Goal: Task Accomplishment & Management: Manage account settings

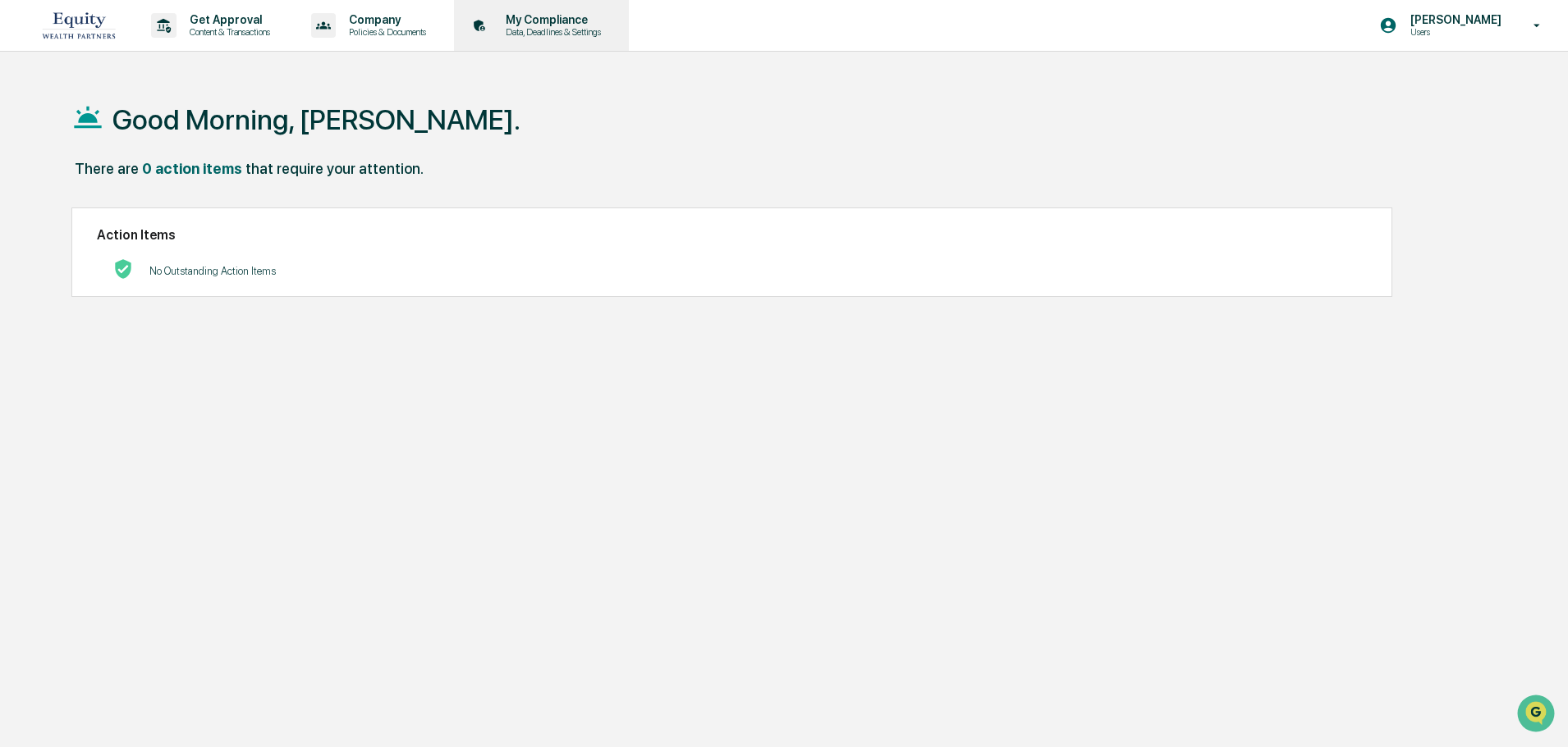
click at [550, 21] on p "My Compliance" at bounding box center [551, 20] width 117 height 13
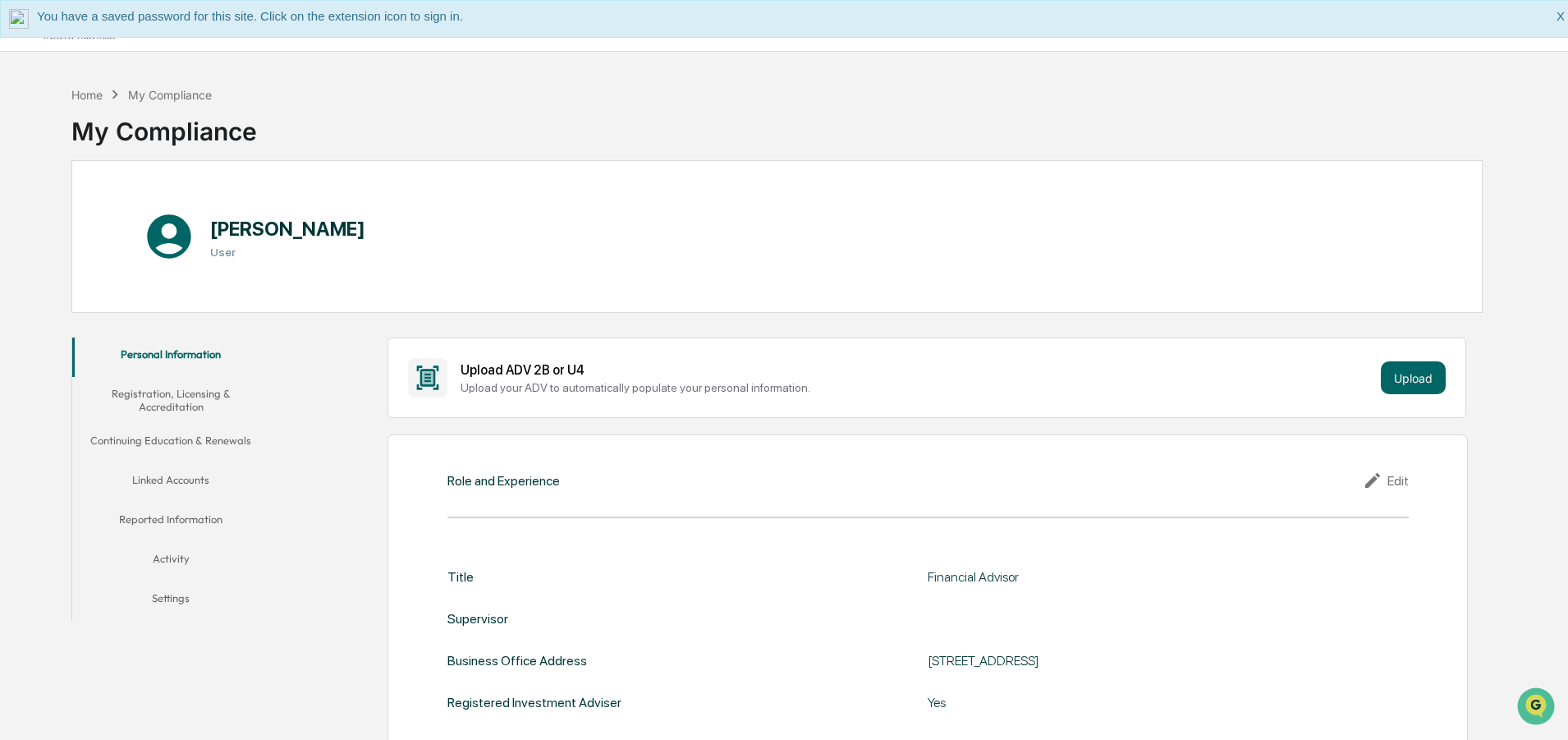
click at [179, 480] on button "Linked Accounts" at bounding box center [170, 482] width 197 height 39
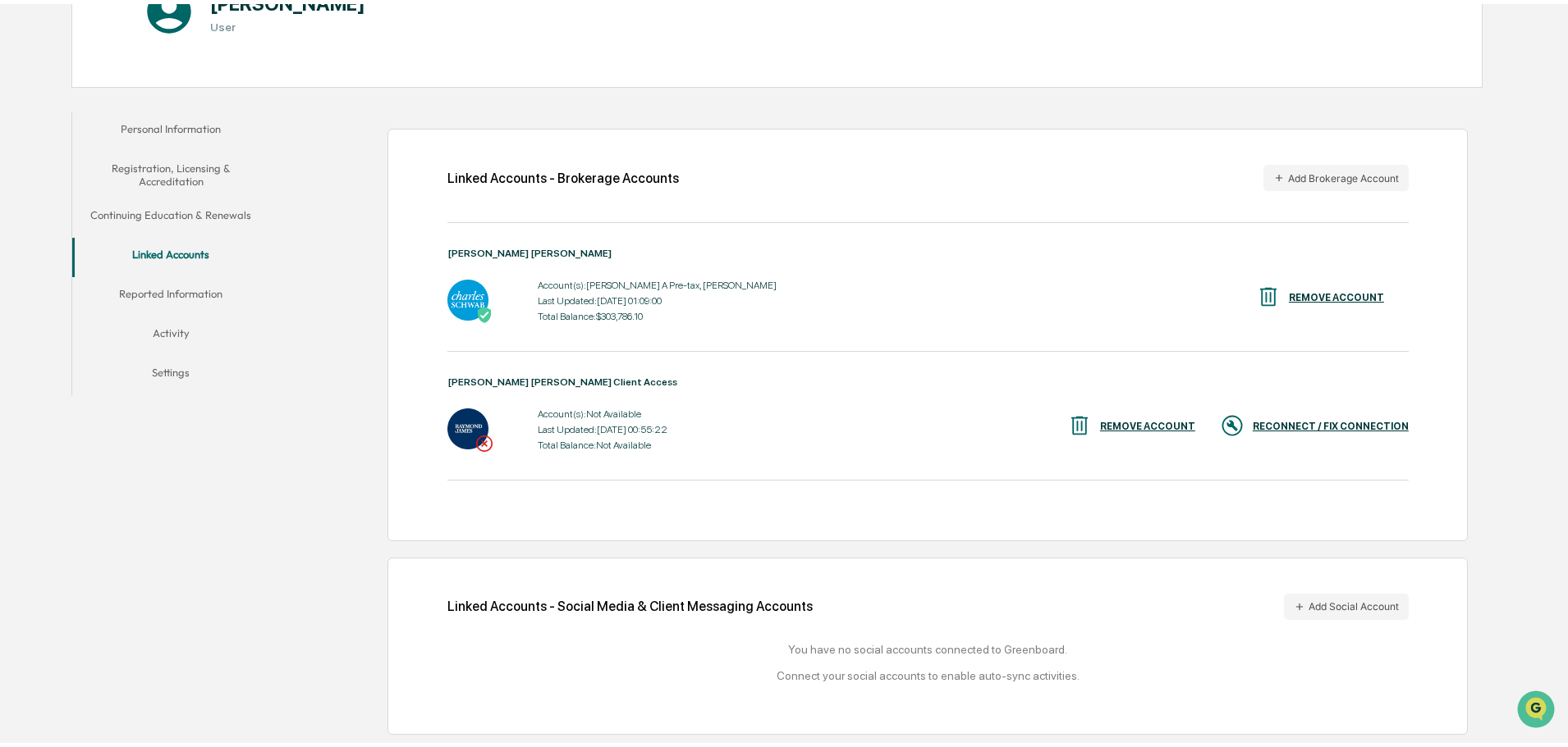
scroll to position [221, 0]
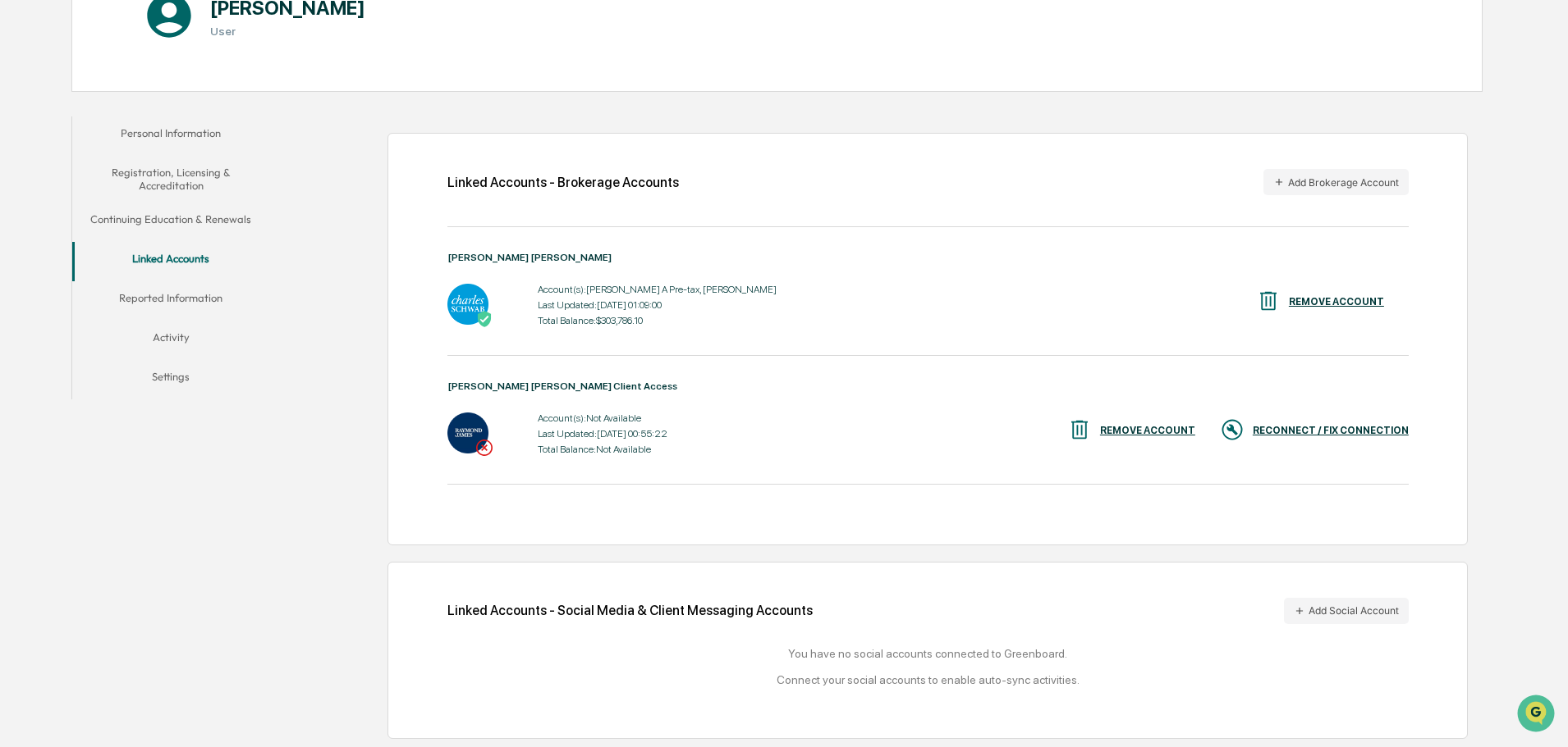
click at [1291, 428] on div "RECONNECT / FIX CONNECTION" at bounding box center [1331, 431] width 156 height 11
click at [1163, 424] on div "REMOVE ACCOUNT" at bounding box center [1131, 431] width 128 height 28
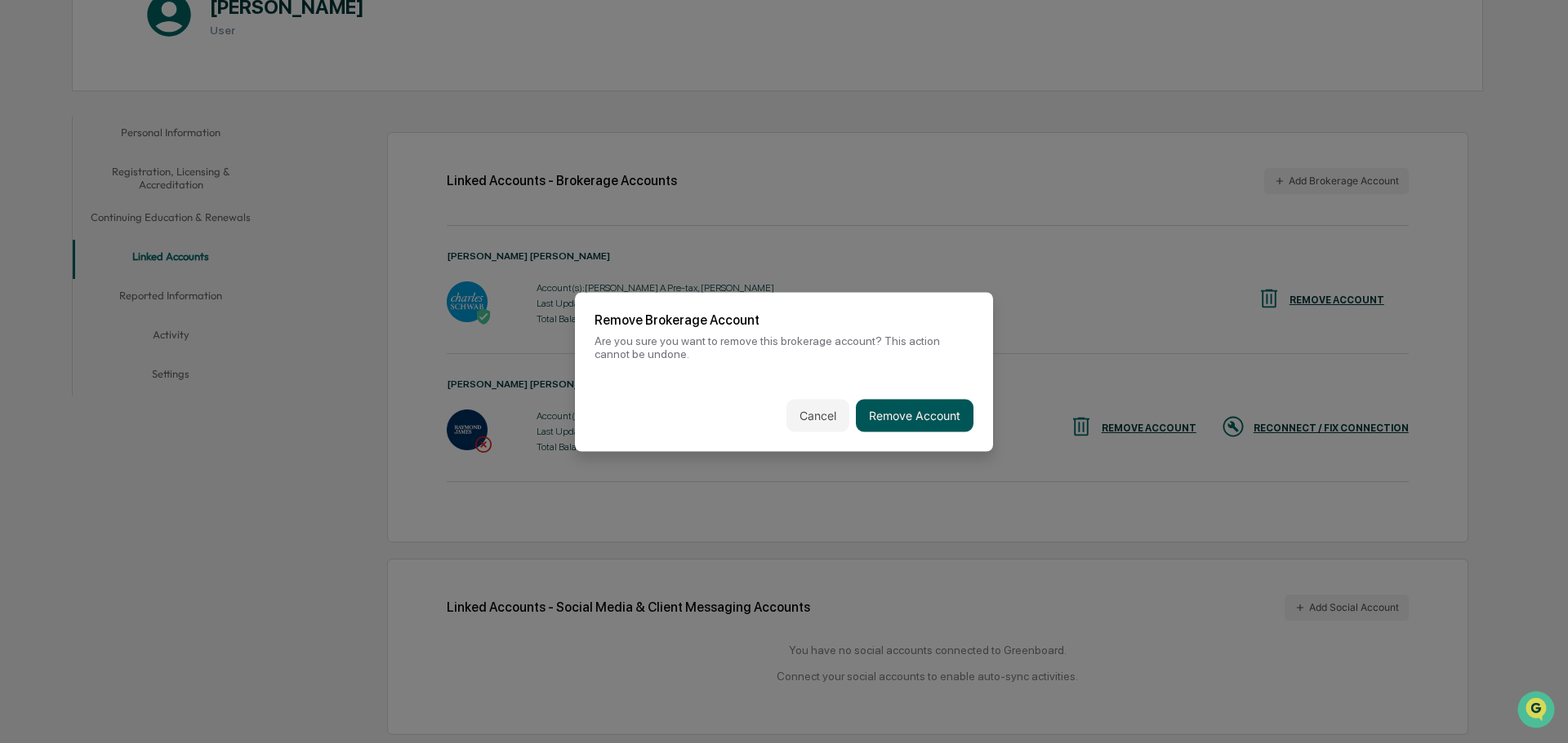
click at [912, 415] on button "Remove Account" at bounding box center [914, 415] width 117 height 33
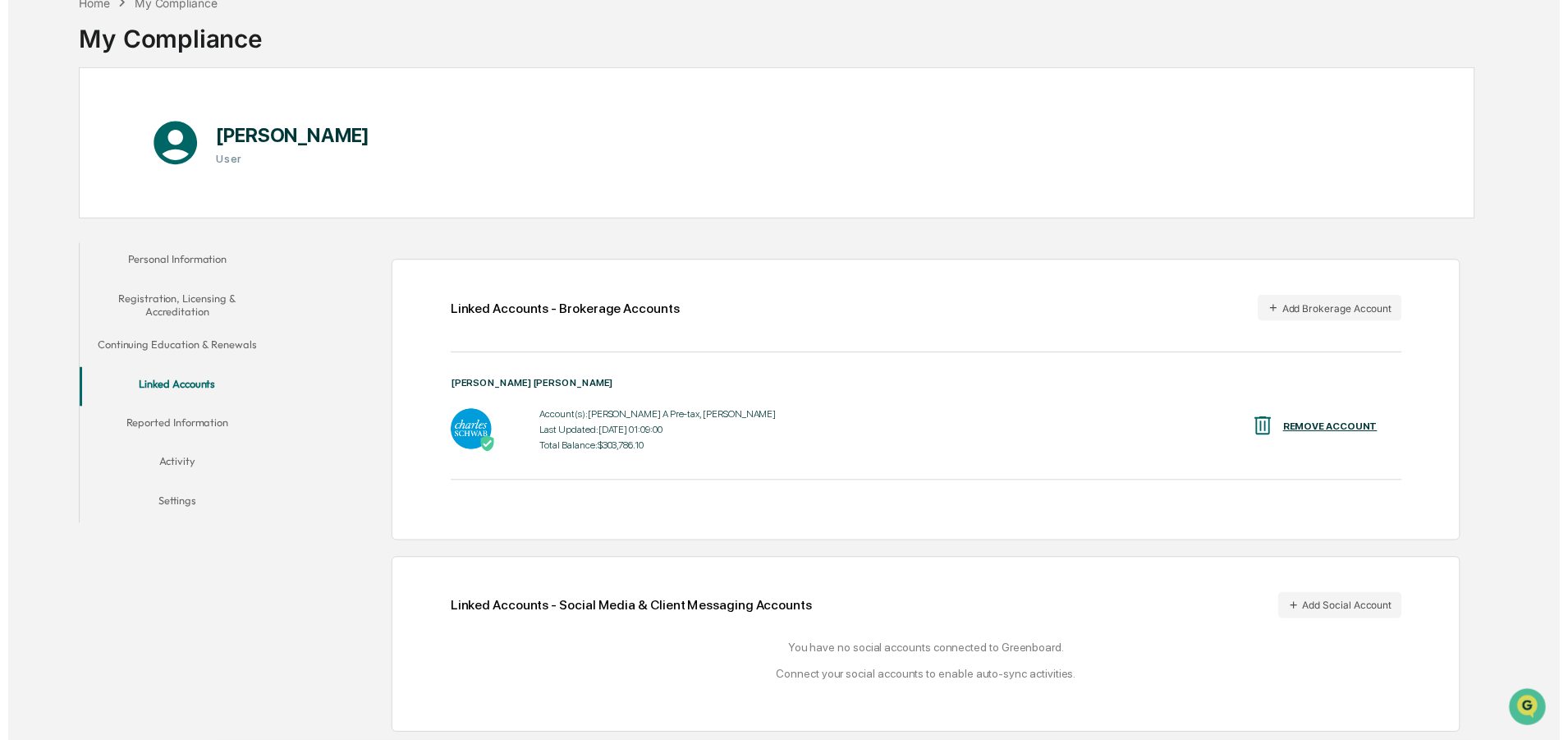
scroll to position [92, 0]
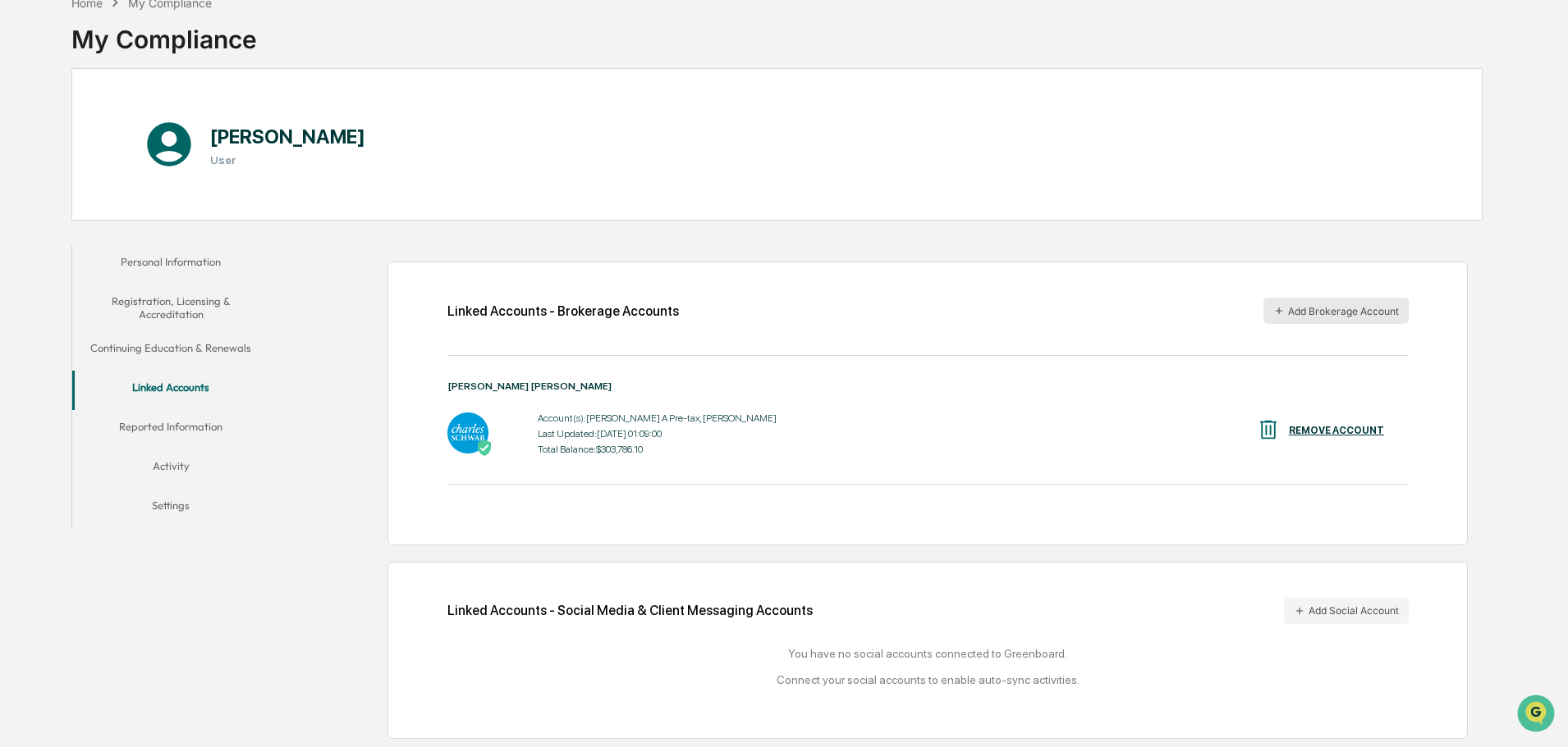
click at [1328, 308] on button "Add Brokerage Account" at bounding box center [1335, 311] width 145 height 27
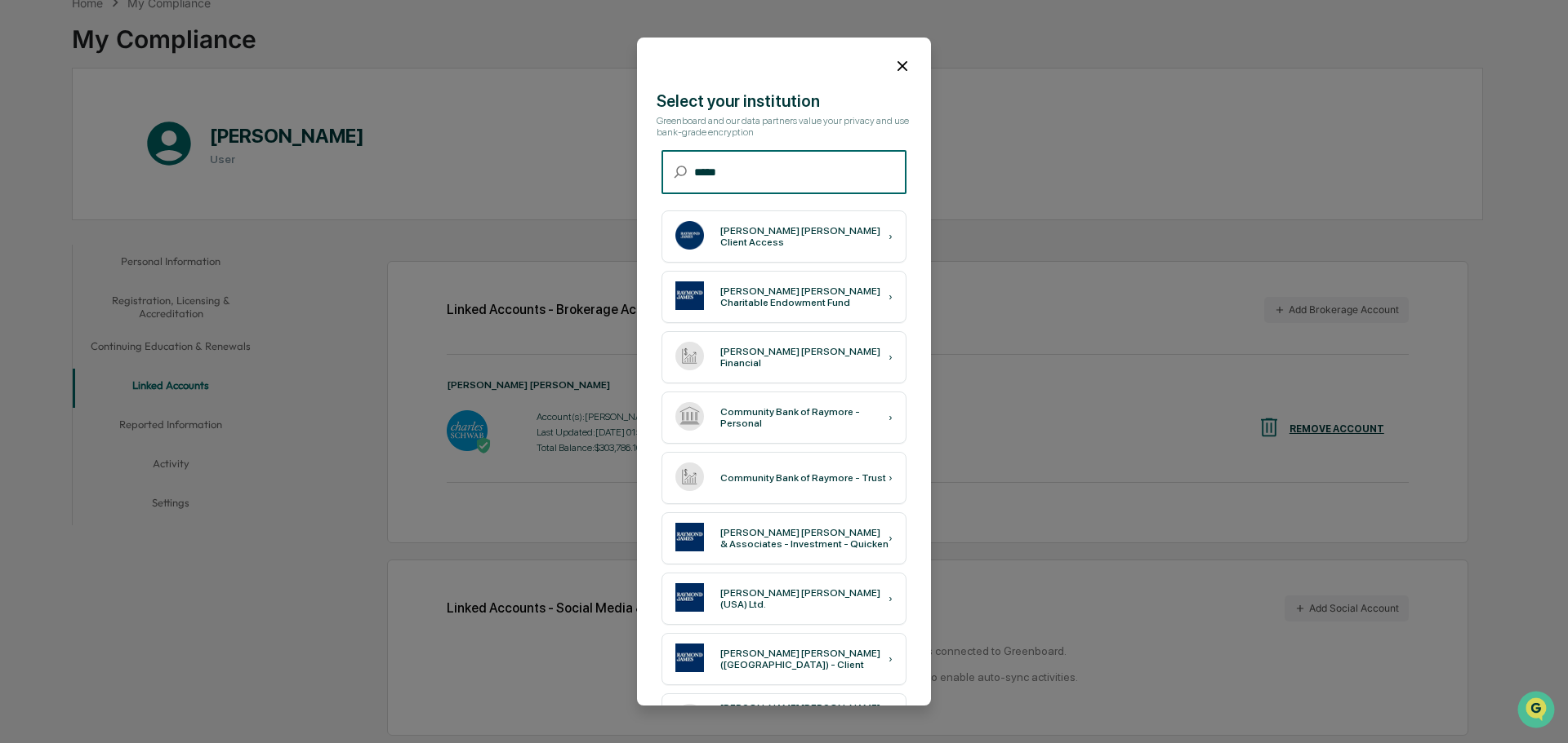
type input "*****"
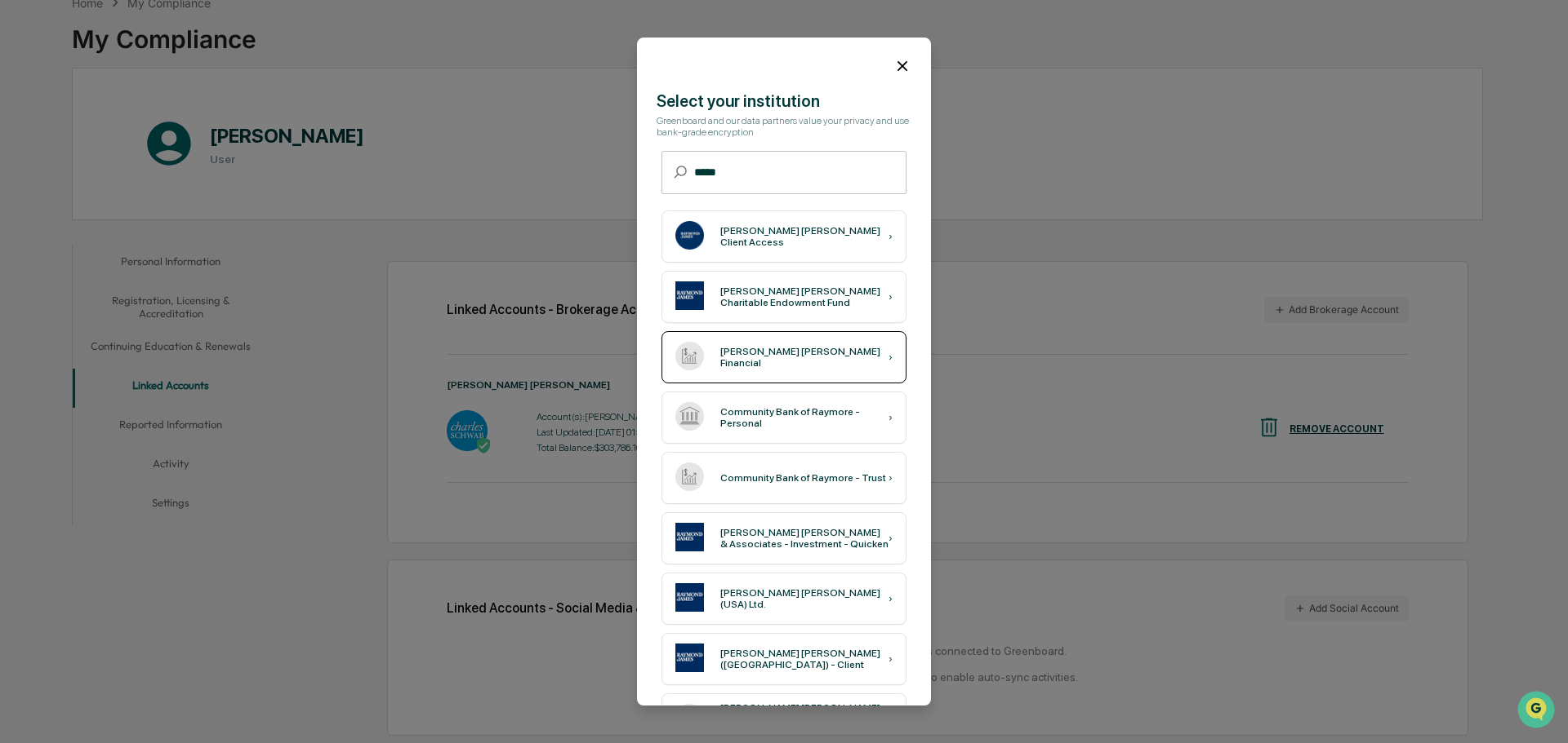
click at [789, 352] on div "[PERSON_NAME] [PERSON_NAME] Financial" at bounding box center [804, 357] width 168 height 23
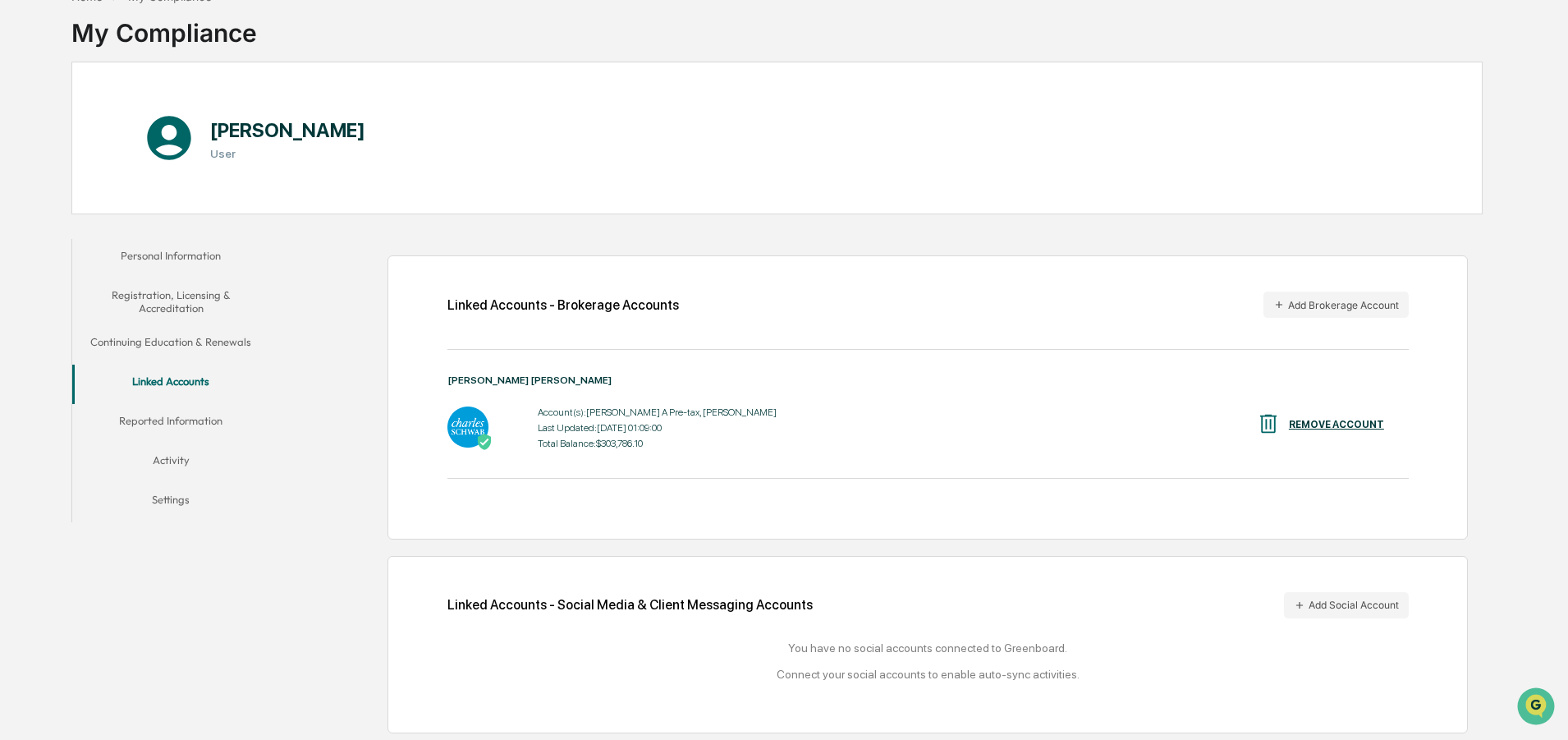
scroll to position [100, 0]
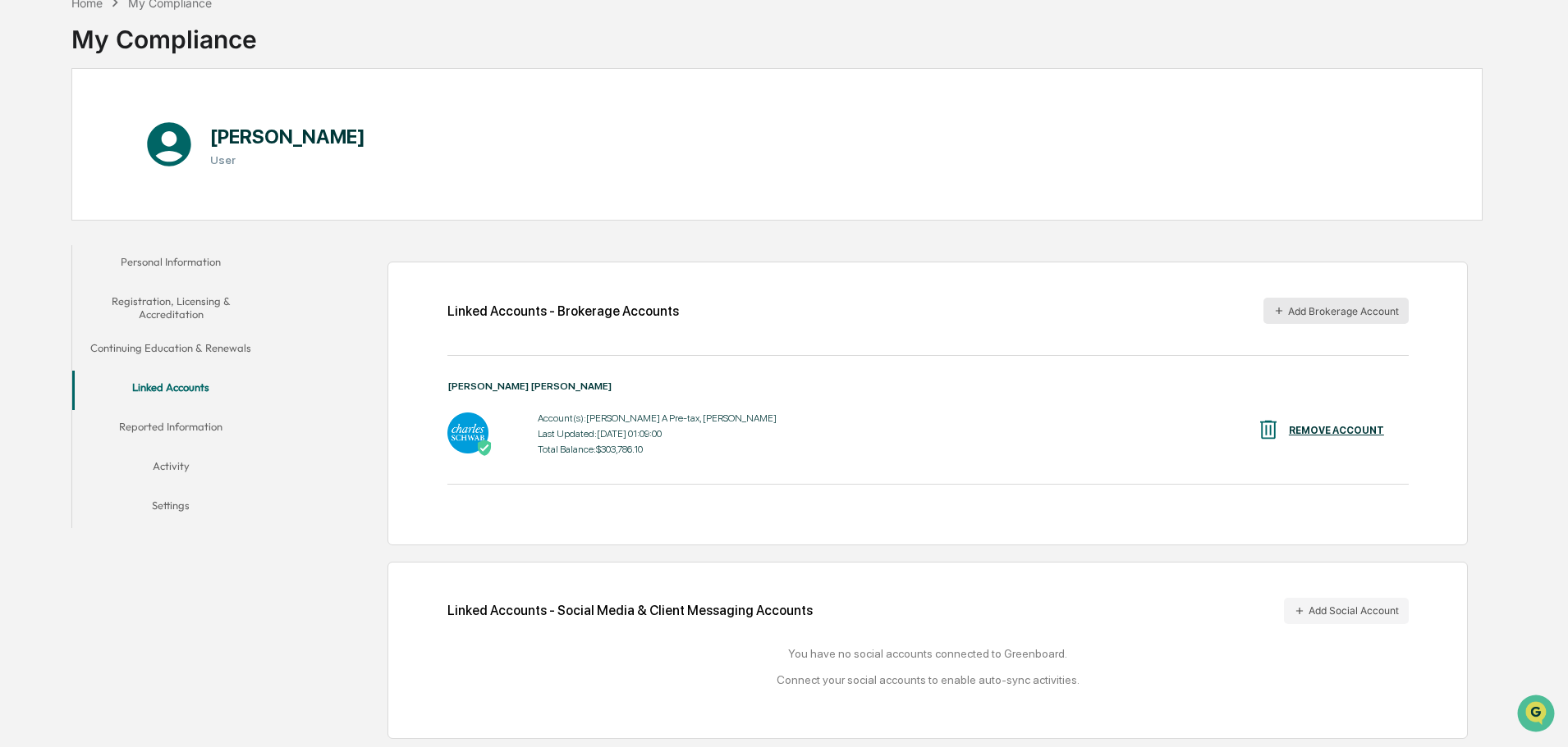
click at [1332, 309] on button "Add Brokerage Account" at bounding box center [1335, 311] width 145 height 27
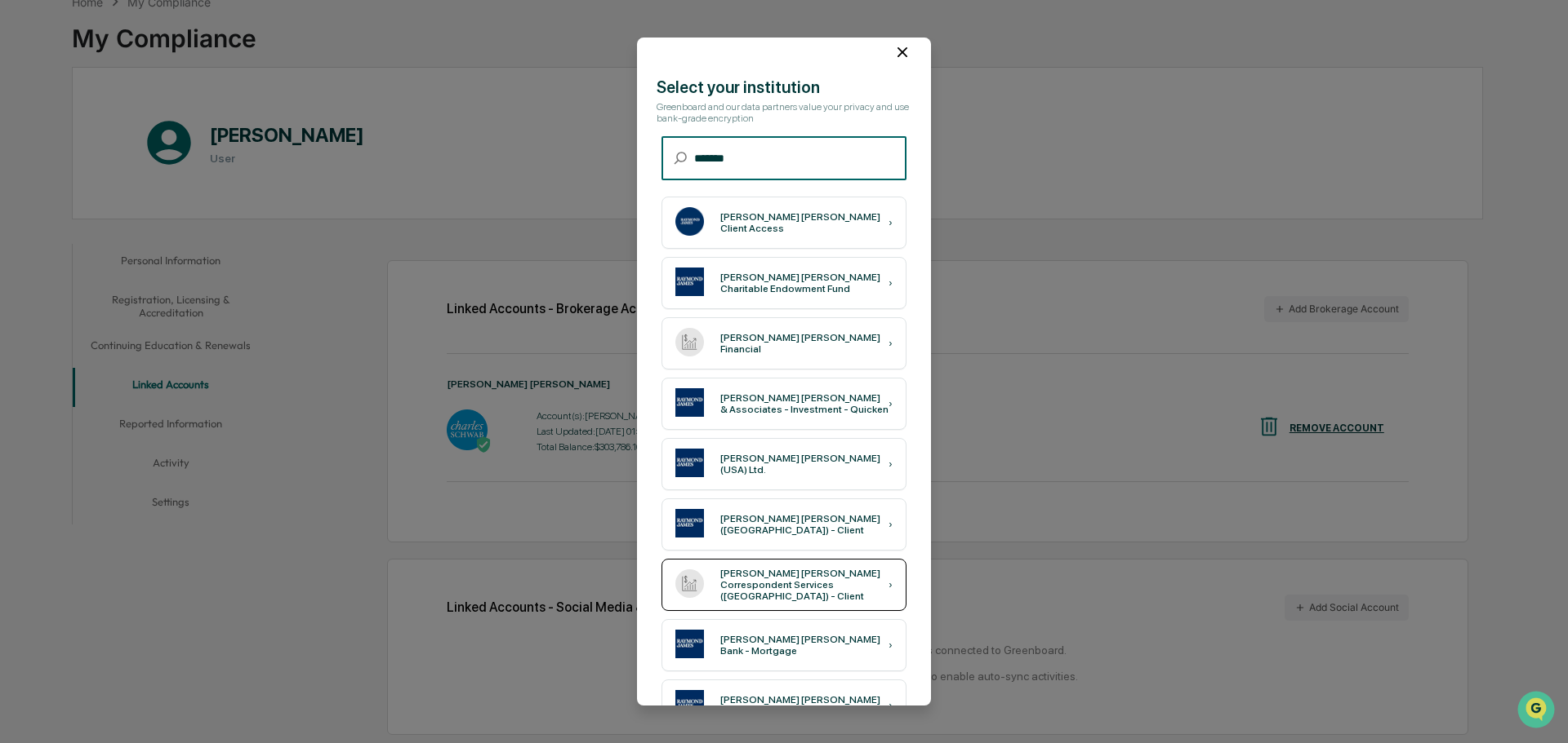
scroll to position [0, 0]
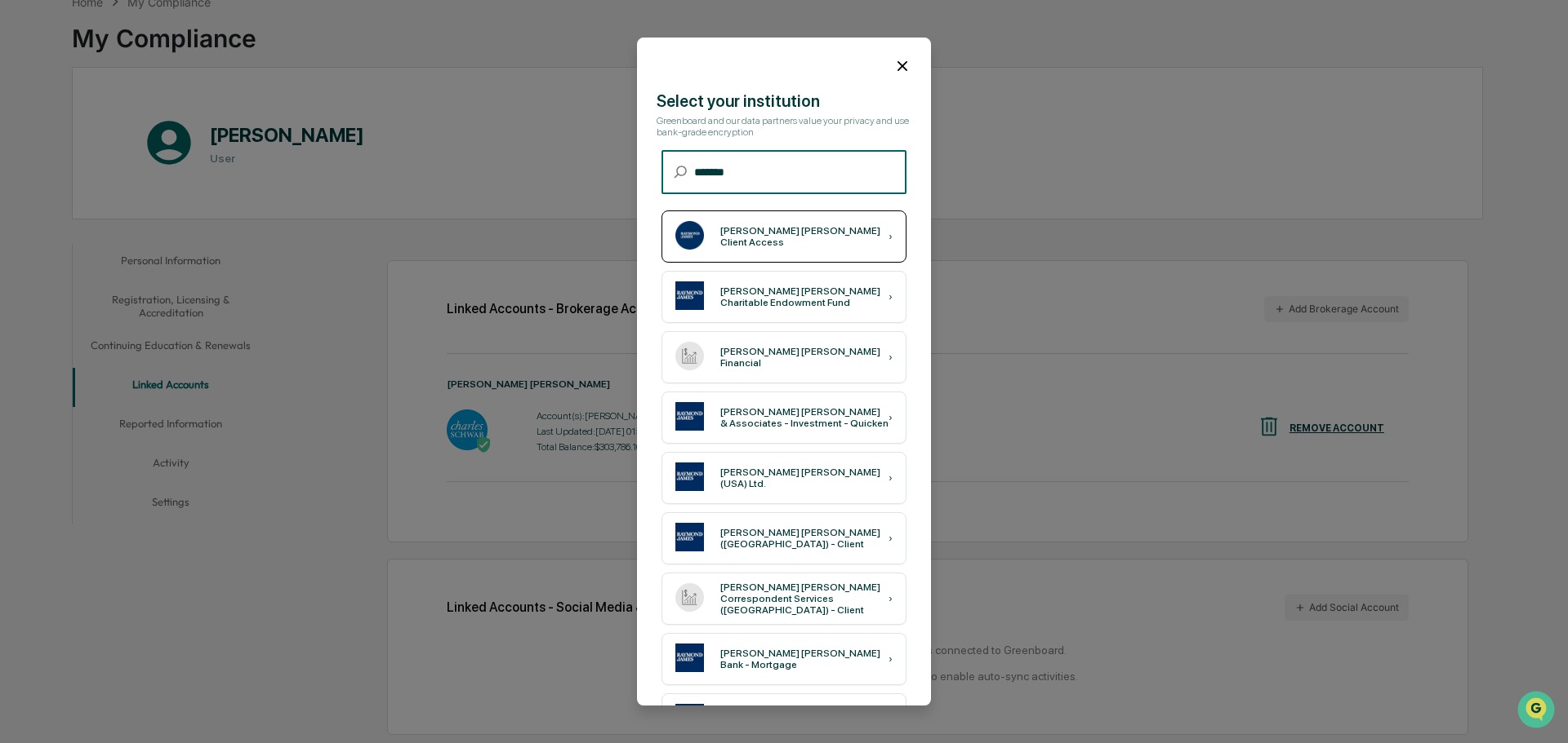
type input "*******"
click at [794, 224] on div "[PERSON_NAME] [PERSON_NAME] Client Access ›" at bounding box center [783, 236] width 245 height 52
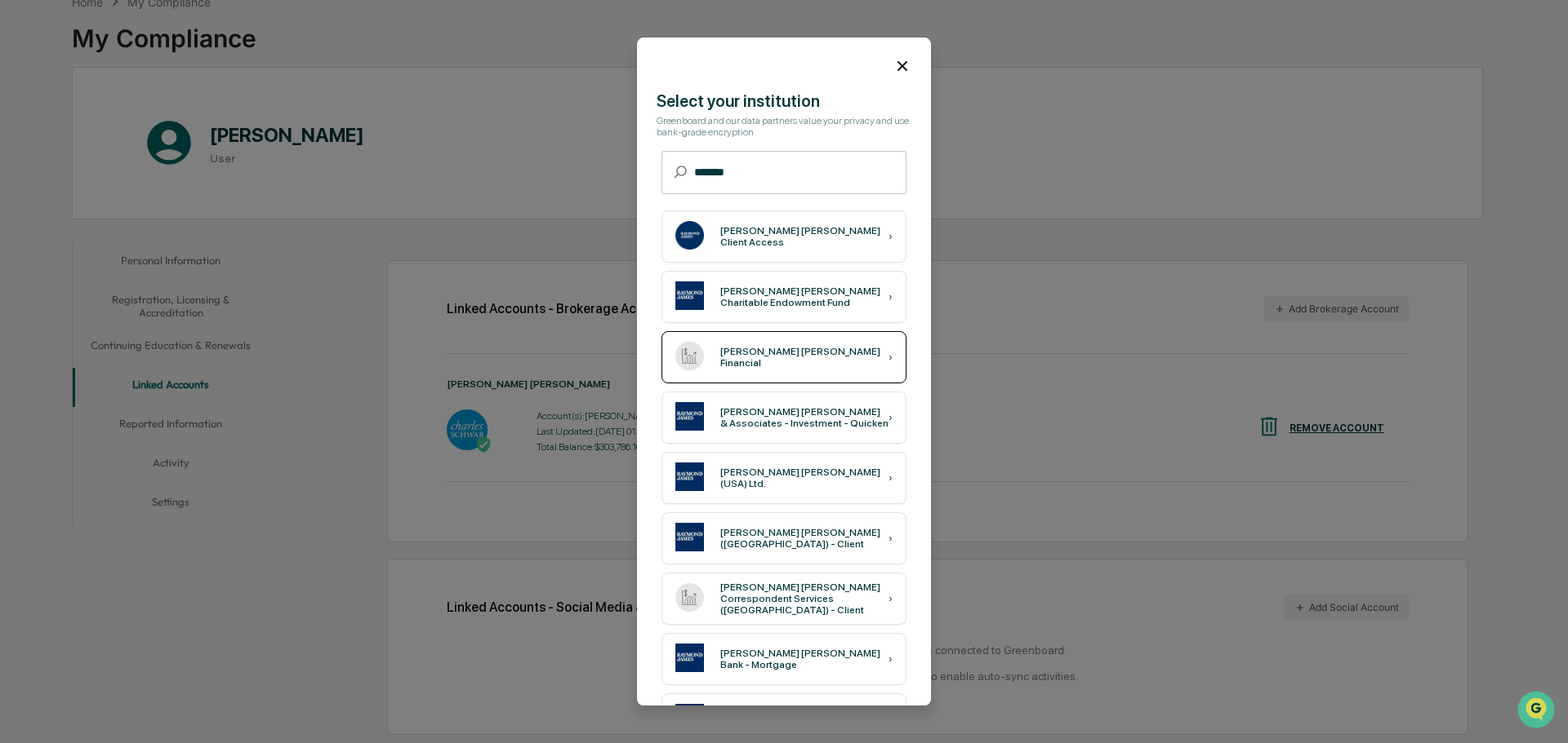
click at [835, 361] on div "[PERSON_NAME] [PERSON_NAME] Financial ›" at bounding box center [783, 357] width 245 height 52
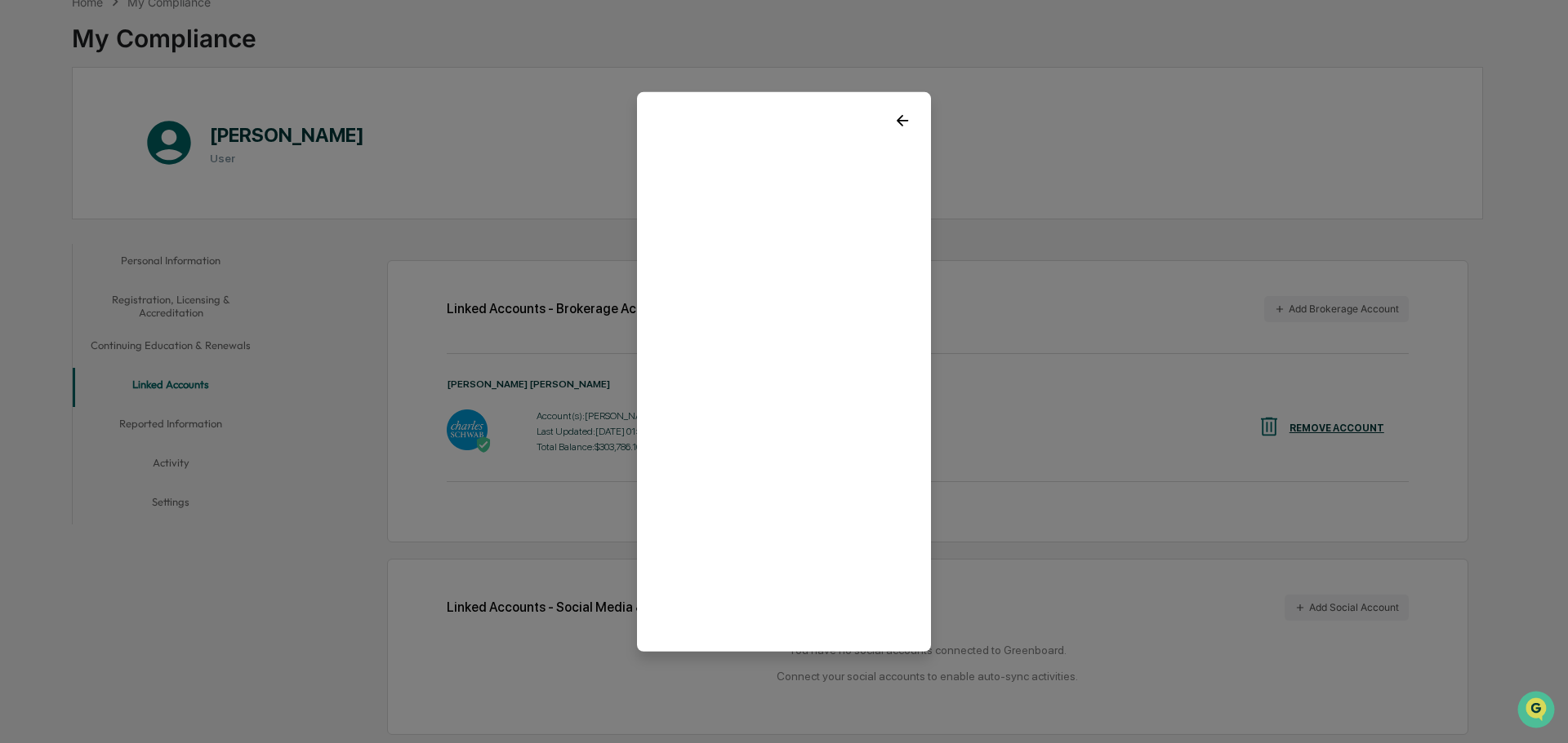
click at [899, 121] on icon at bounding box center [902, 120] width 11 height 11
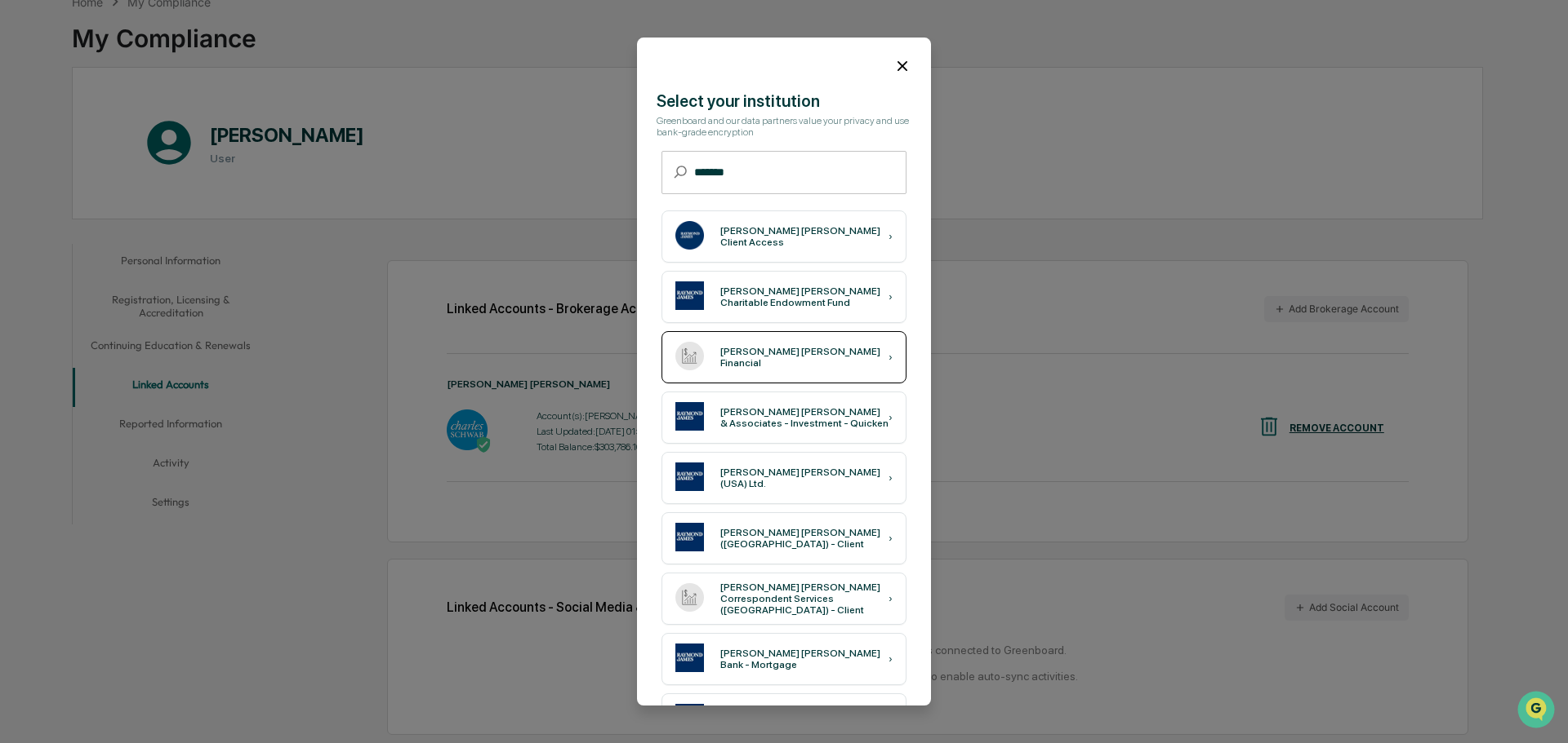
click at [805, 356] on div "[PERSON_NAME] [PERSON_NAME] Financial" at bounding box center [804, 357] width 168 height 23
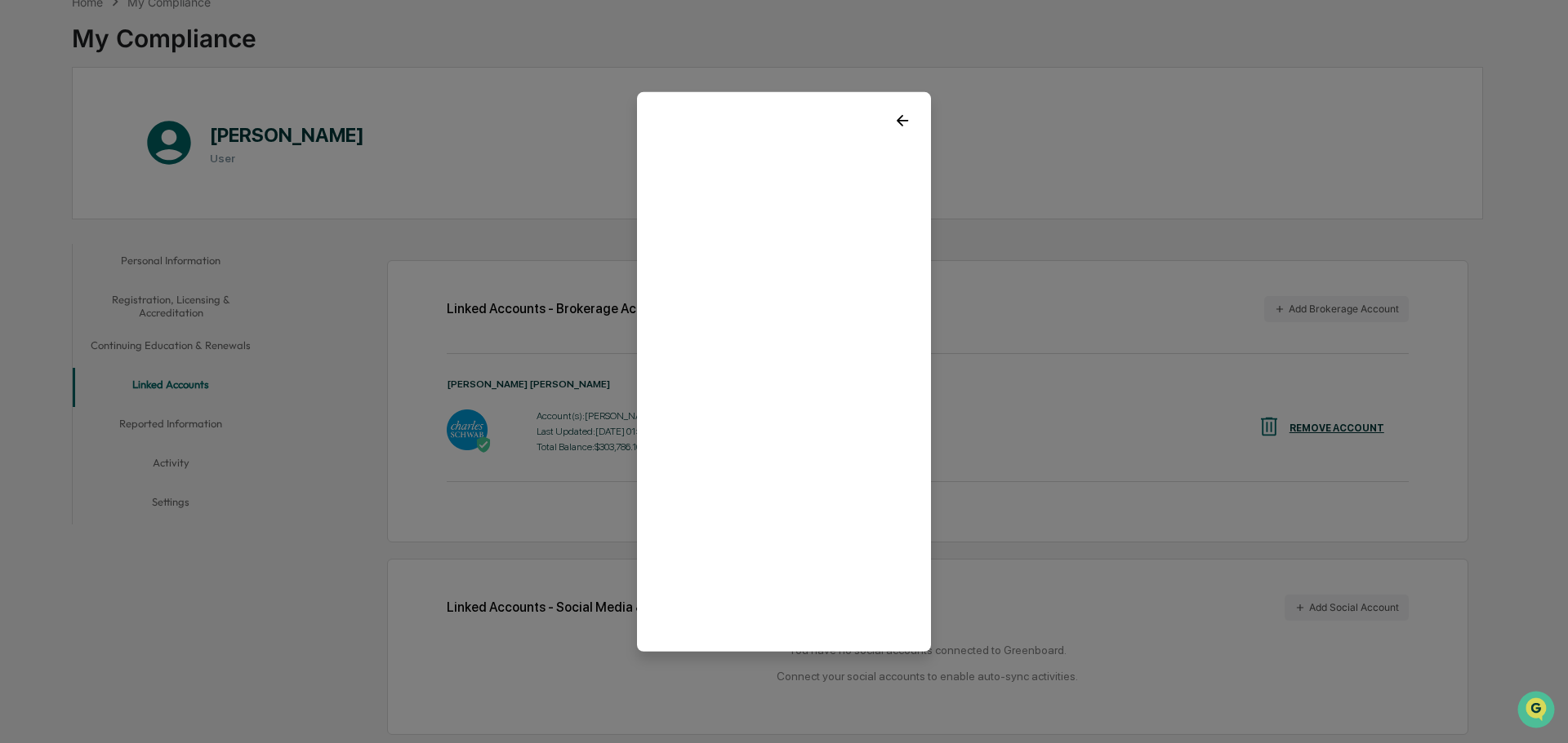
click at [902, 117] on icon at bounding box center [902, 120] width 18 height 18
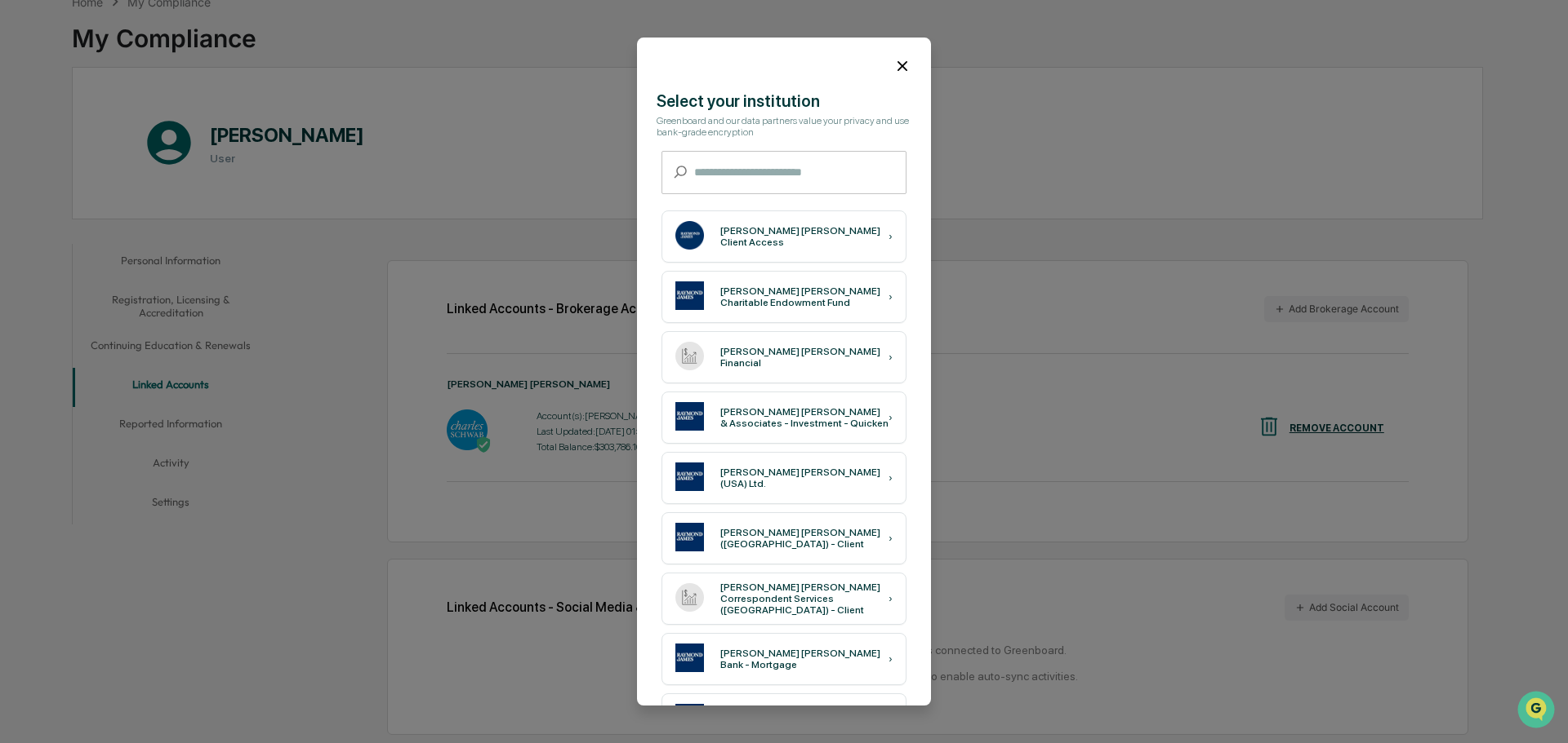
scroll to position [92, 0]
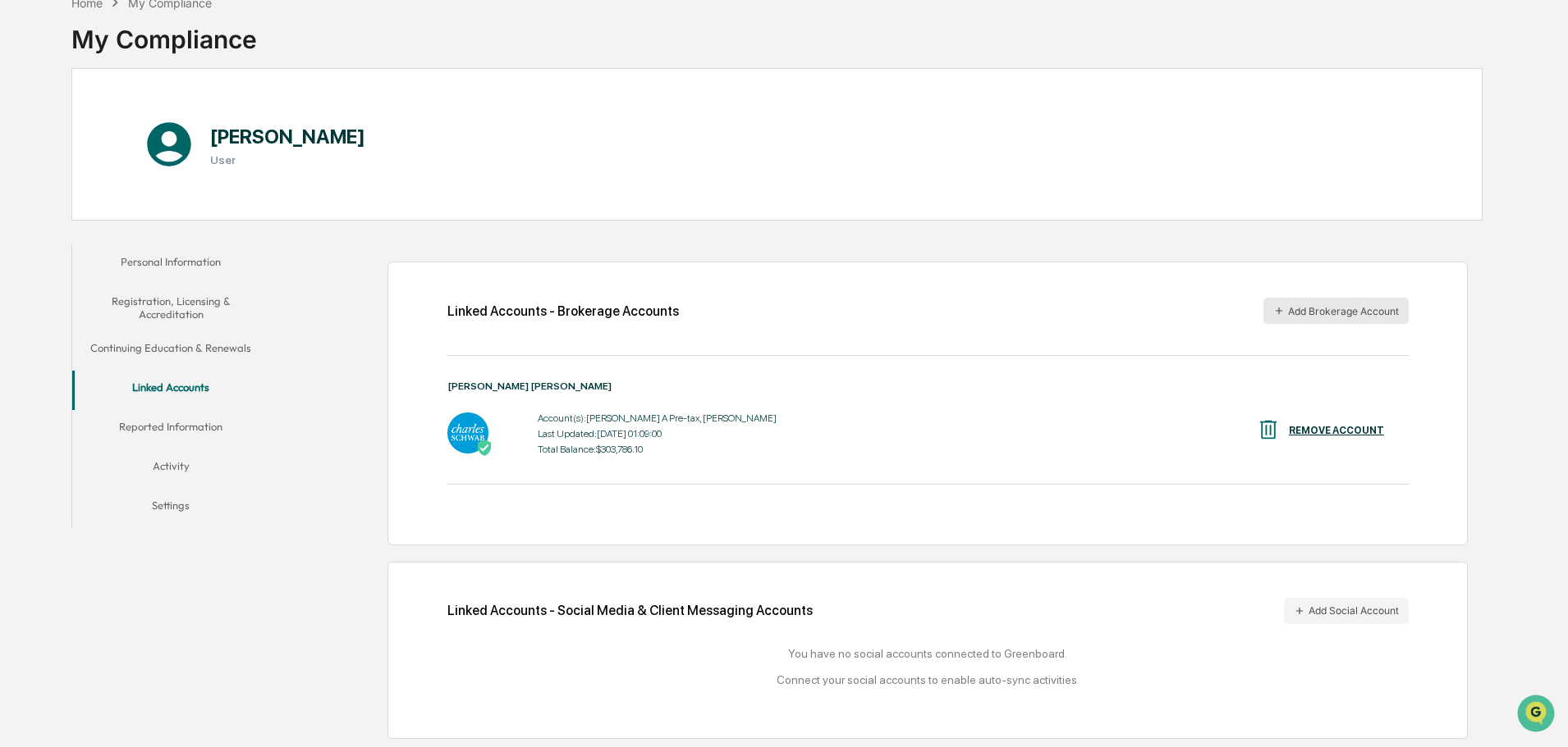
click at [1370, 312] on button "Add Brokerage Account" at bounding box center [1335, 311] width 145 height 27
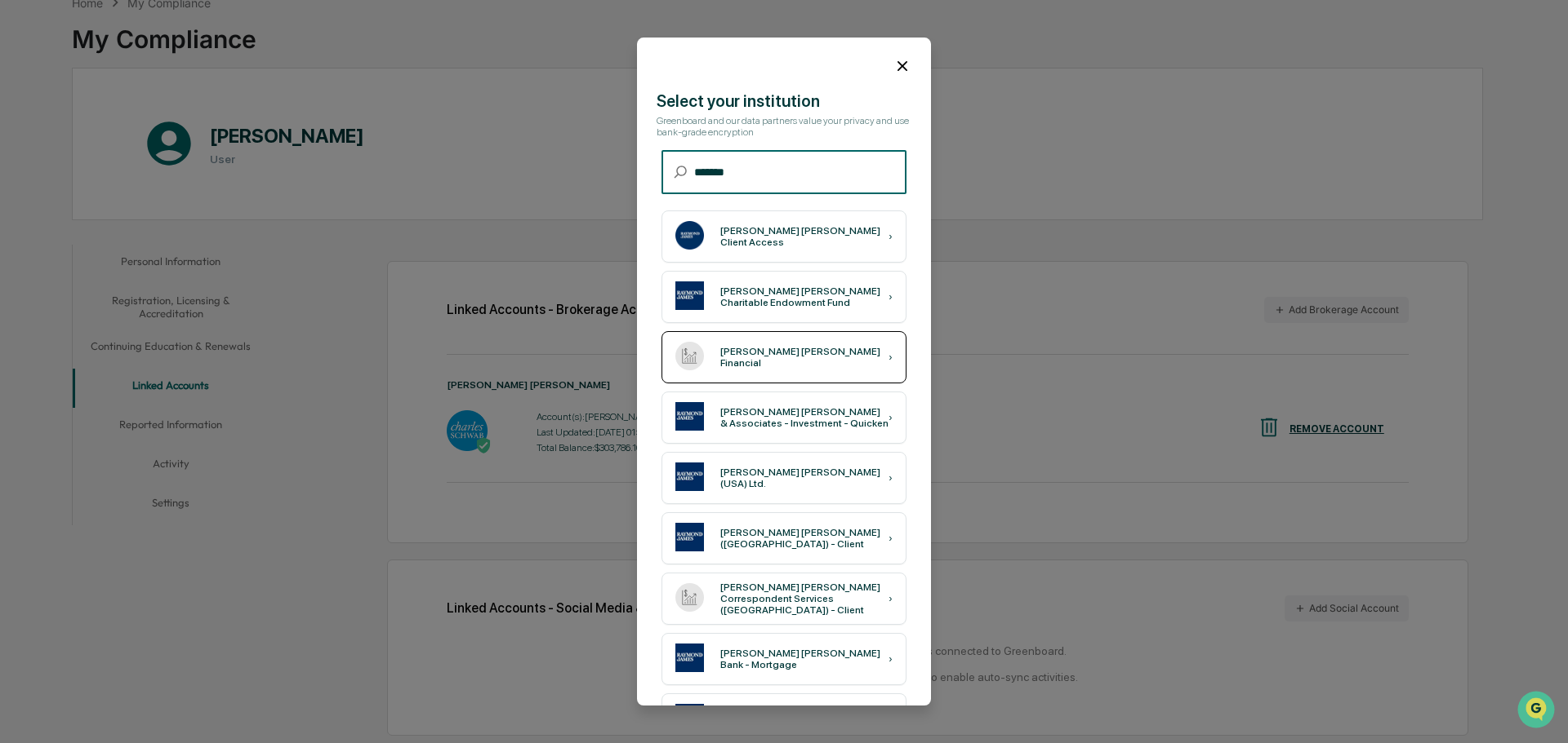
type input "*******"
click at [810, 357] on div "[PERSON_NAME] [PERSON_NAME] Financial" at bounding box center [804, 357] width 168 height 23
